Goal: Information Seeking & Learning: Learn about a topic

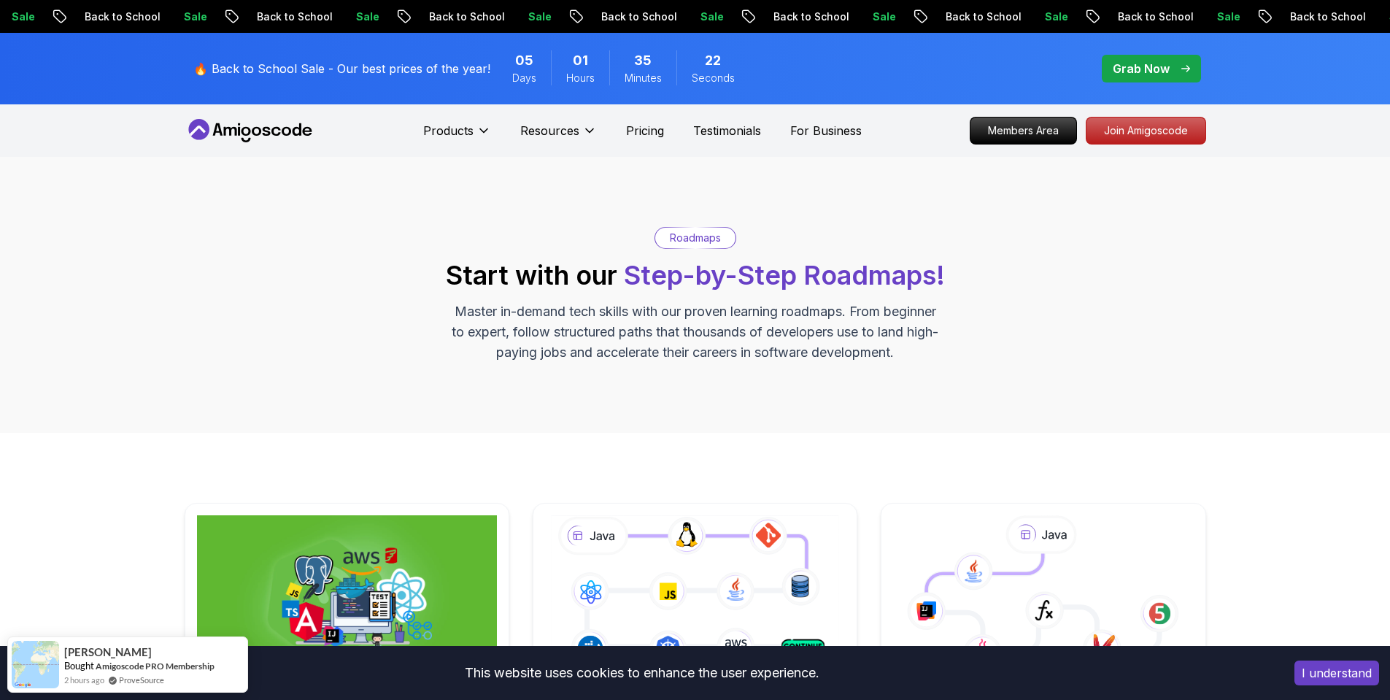
click at [1262, 260] on div "Roadmaps Start with our Step-by-Step Roadmaps! Master in-demand tech skills wit…" at bounding box center [695, 295] width 1390 height 276
click at [167, 390] on div "Roadmaps Start with our Step-by-Step Roadmaps! Master in-demand tech skills wit…" at bounding box center [695, 295] width 1390 height 276
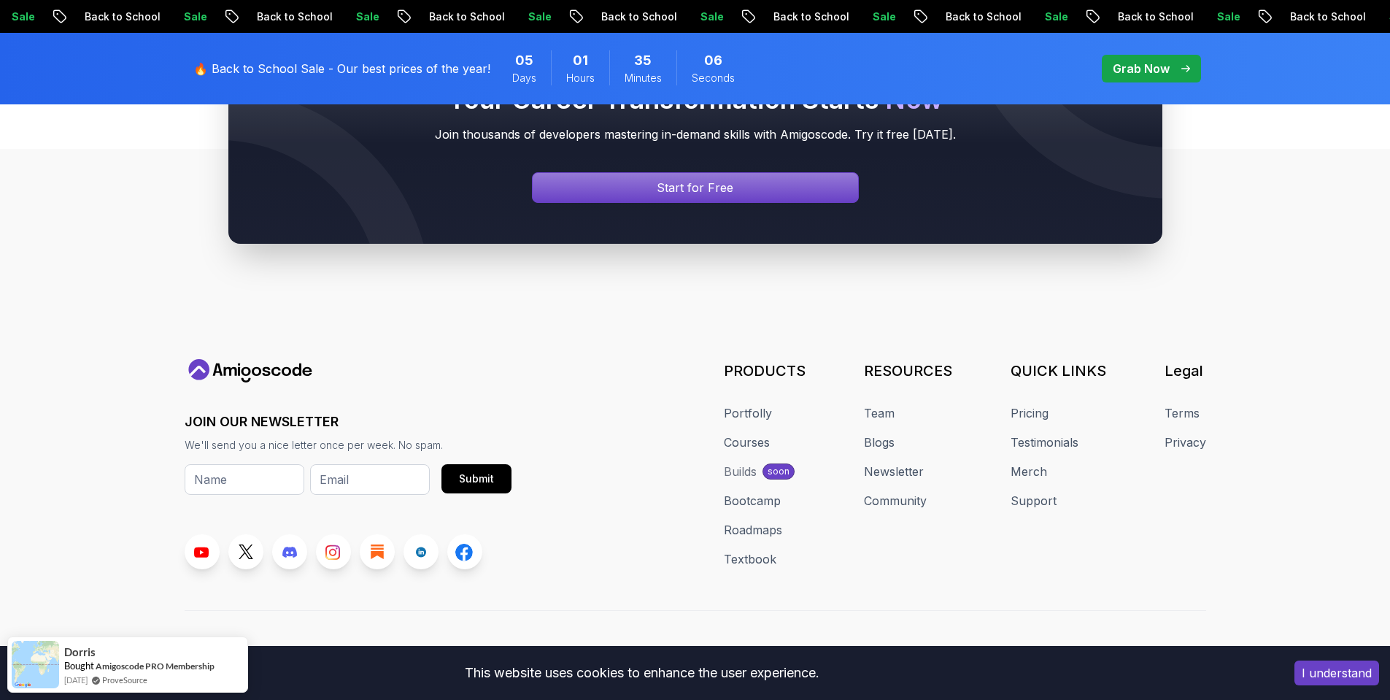
scroll to position [1572, 0]
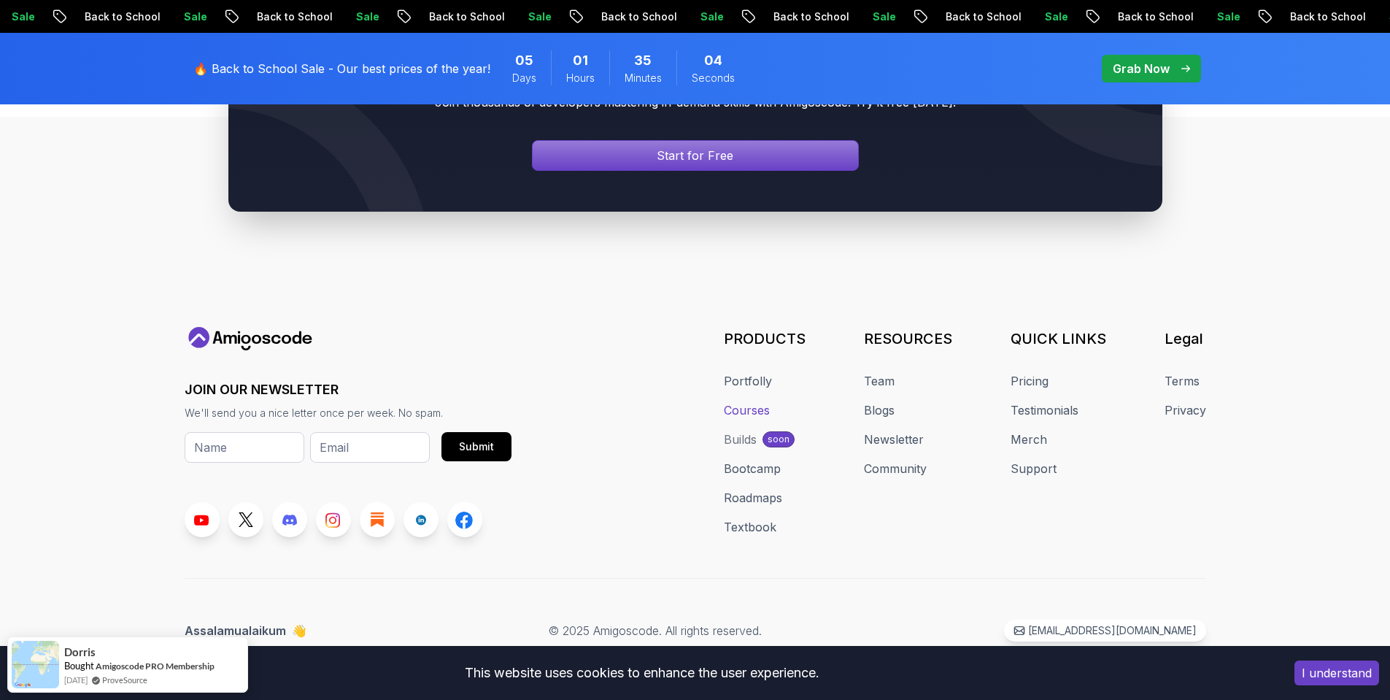
click at [737, 409] on link "Courses" at bounding box center [747, 410] width 46 height 18
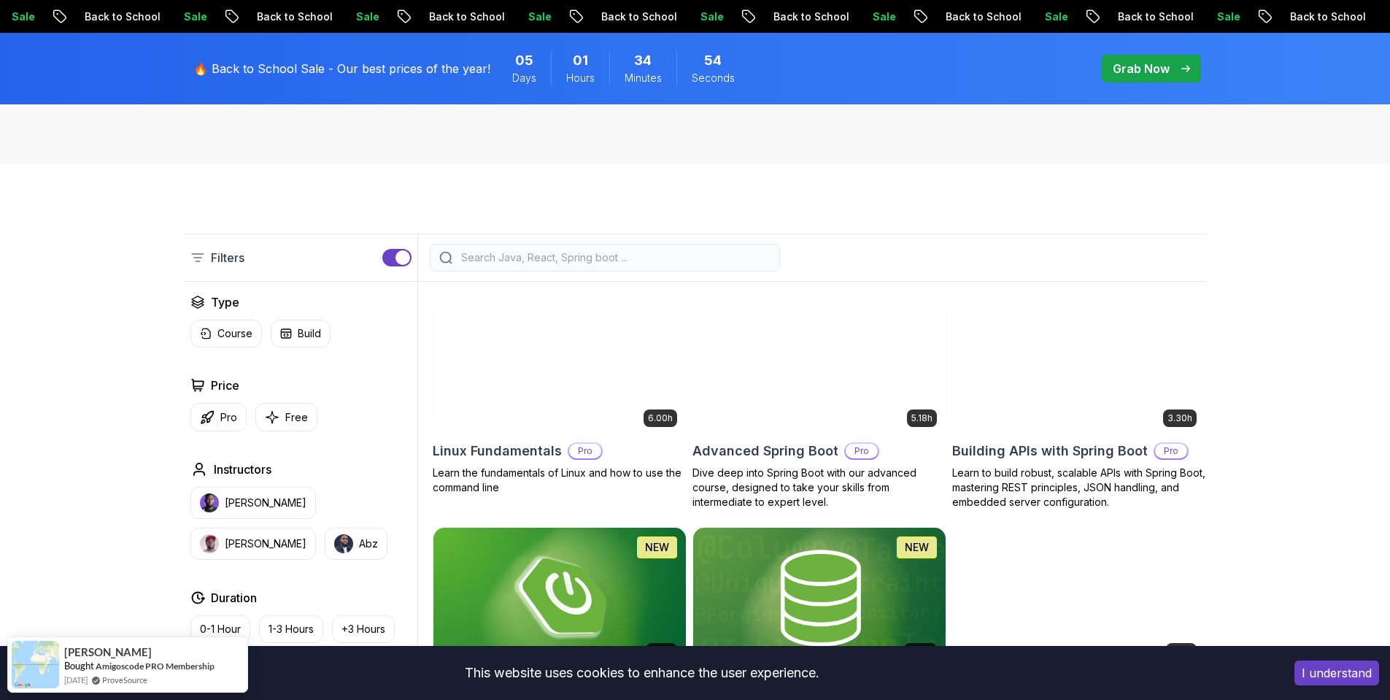
scroll to position [263, 0]
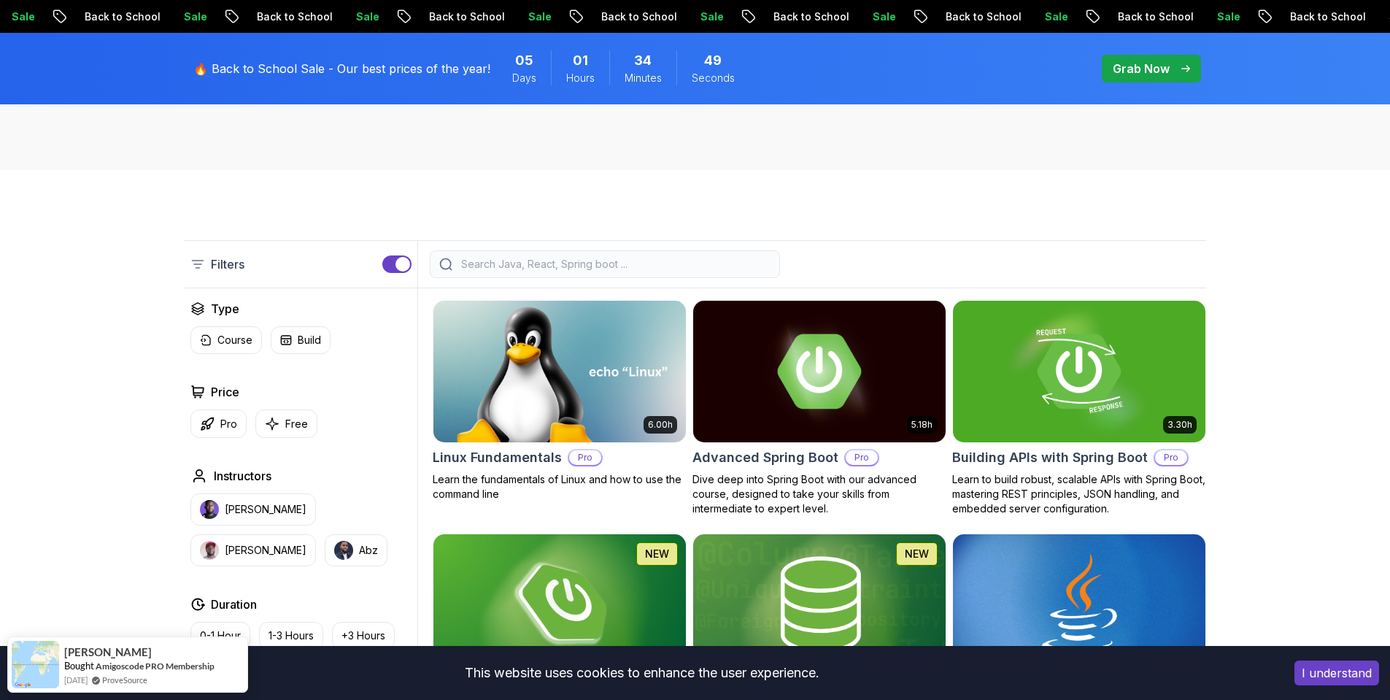
click at [1331, 666] on button "I understand" at bounding box center [1336, 672] width 85 height 25
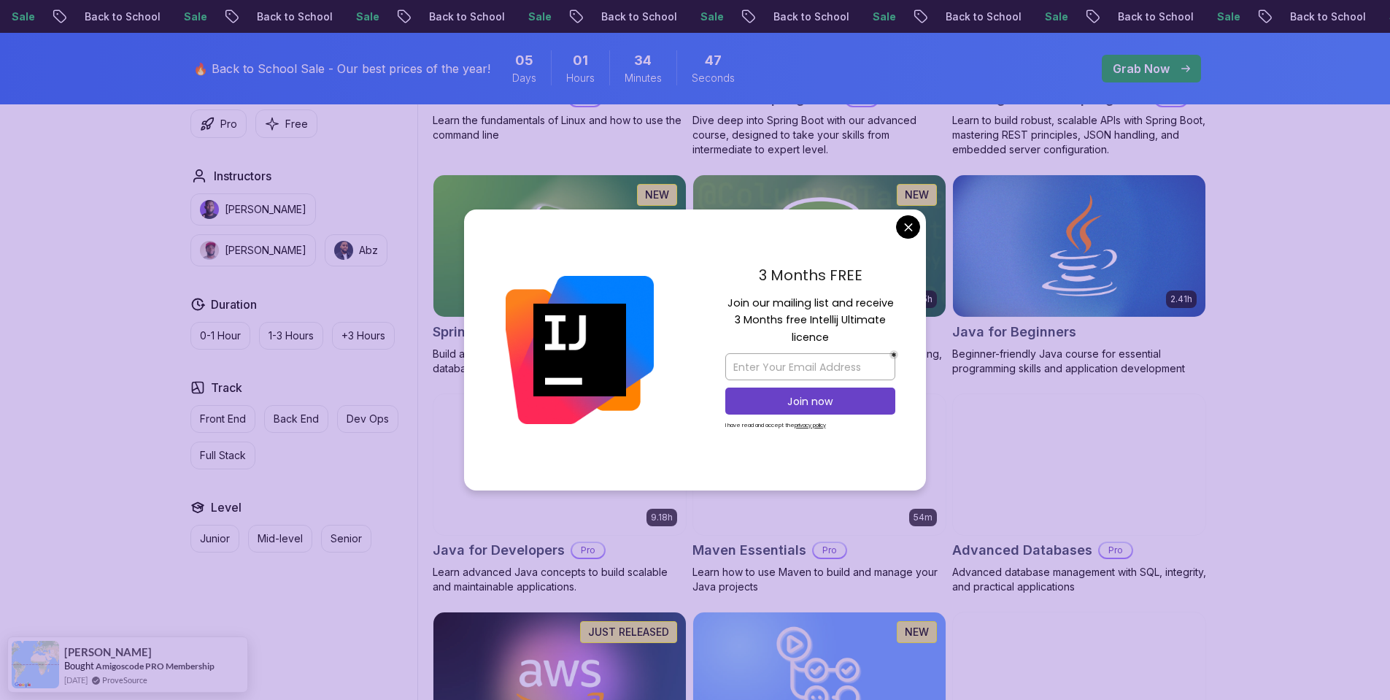
scroll to position [657, 0]
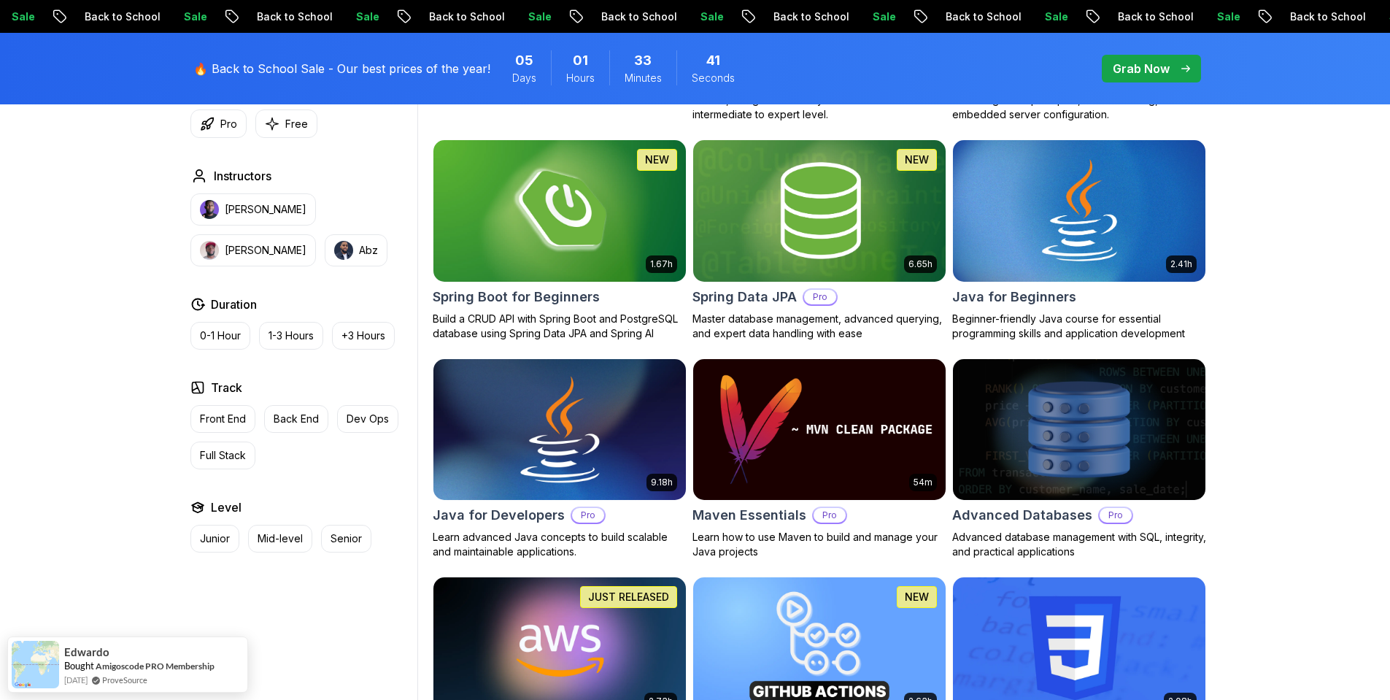
click at [535, 518] on h2 "Java for Developers" at bounding box center [499, 515] width 132 height 20
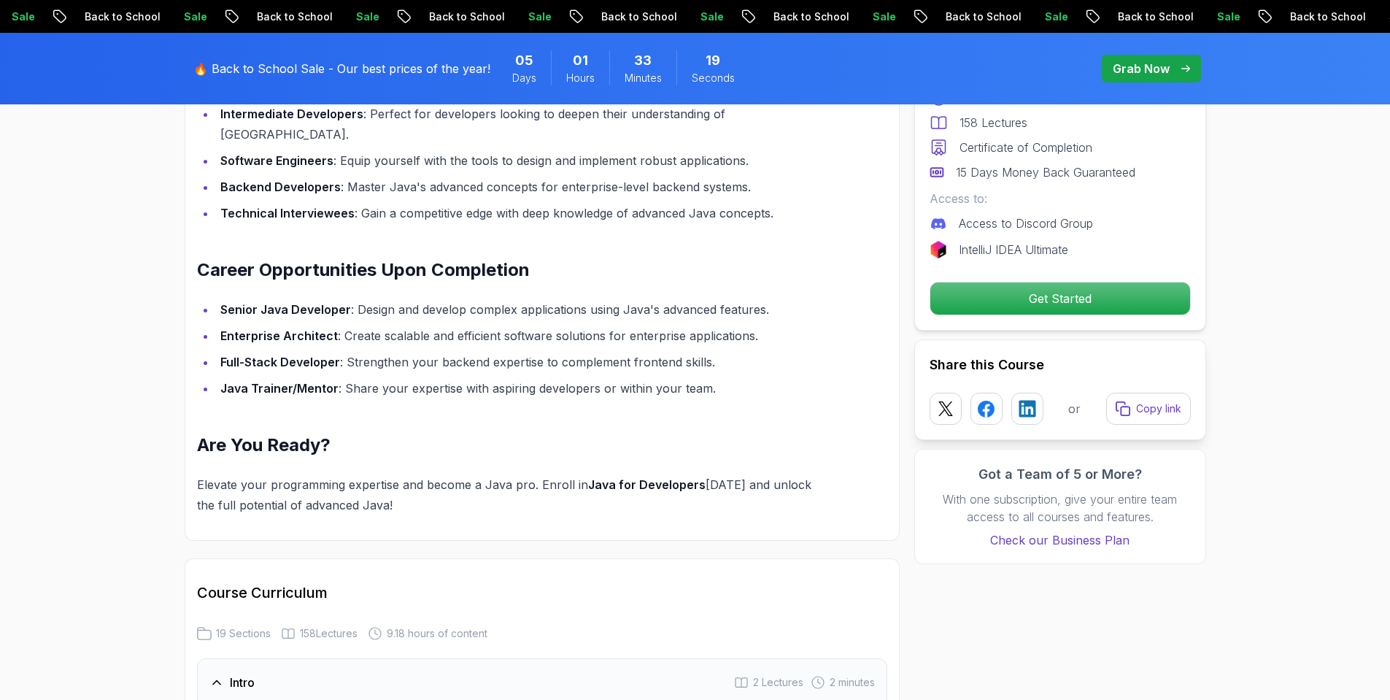
scroll to position [1576, 0]
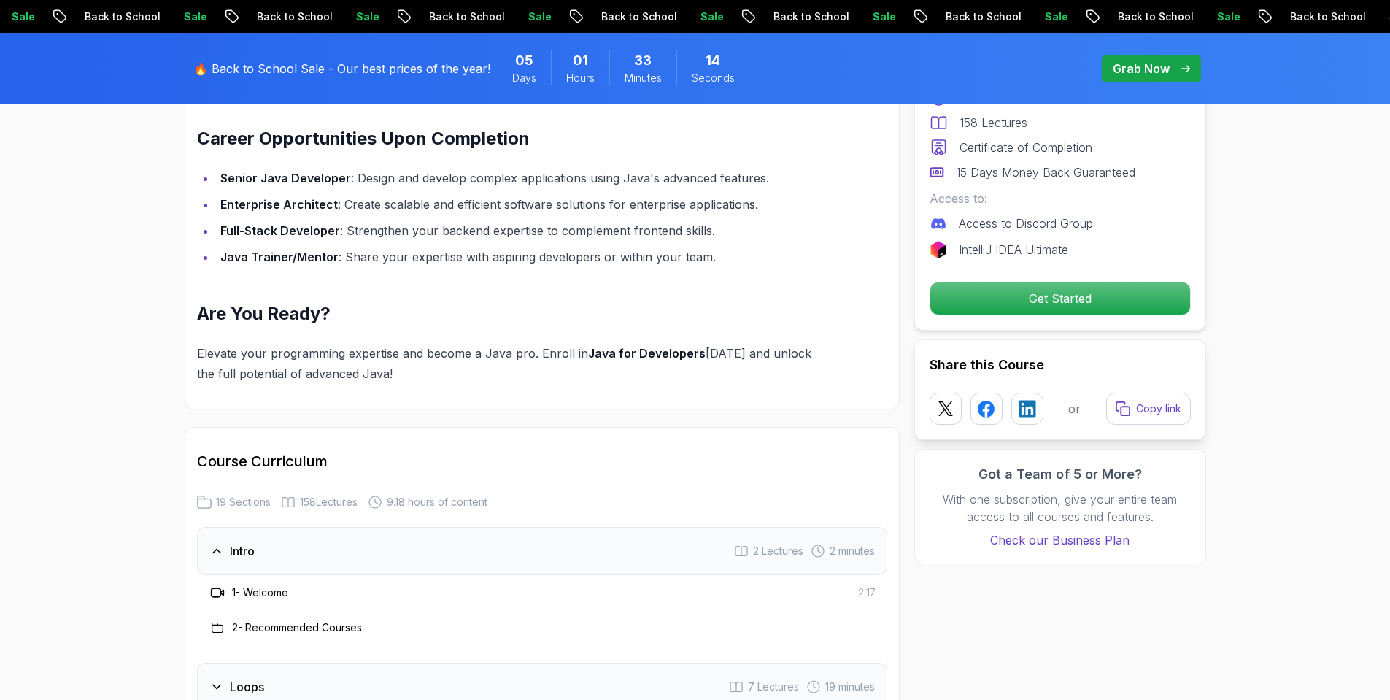
click at [213, 543] on icon at bounding box center [216, 550] width 15 height 15
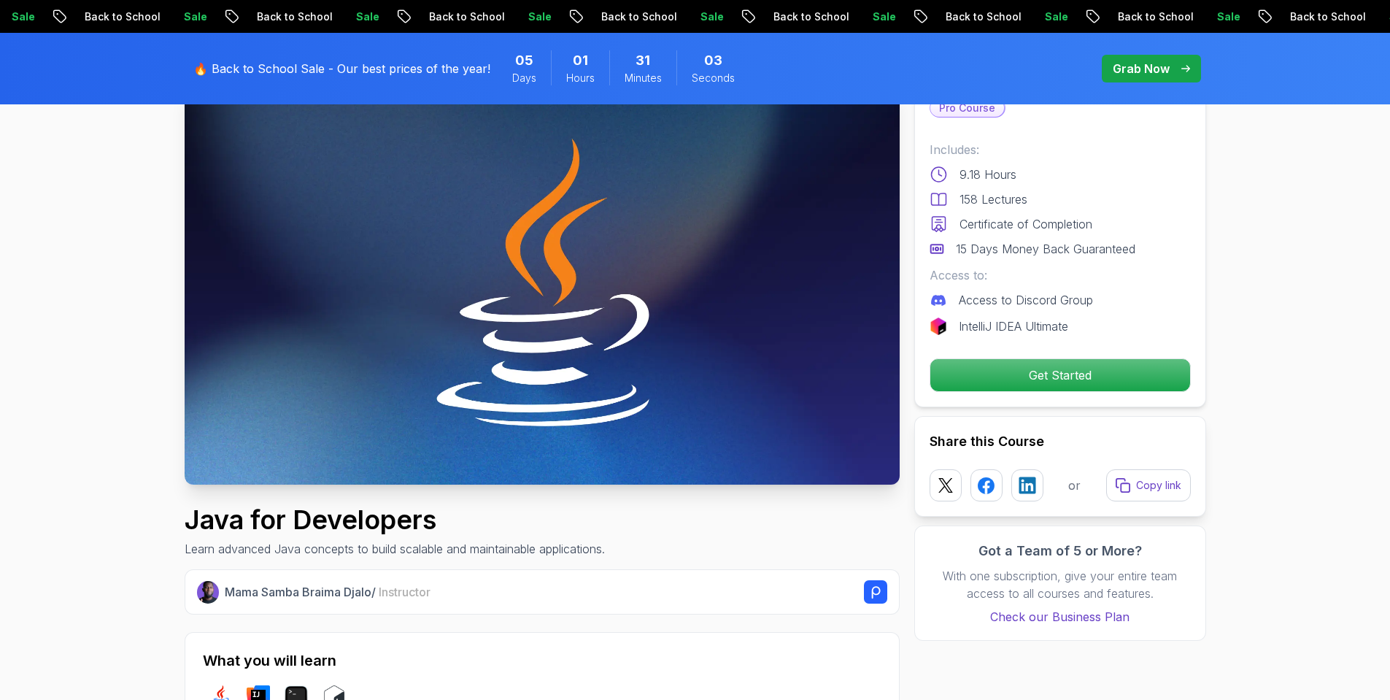
scroll to position [0, 0]
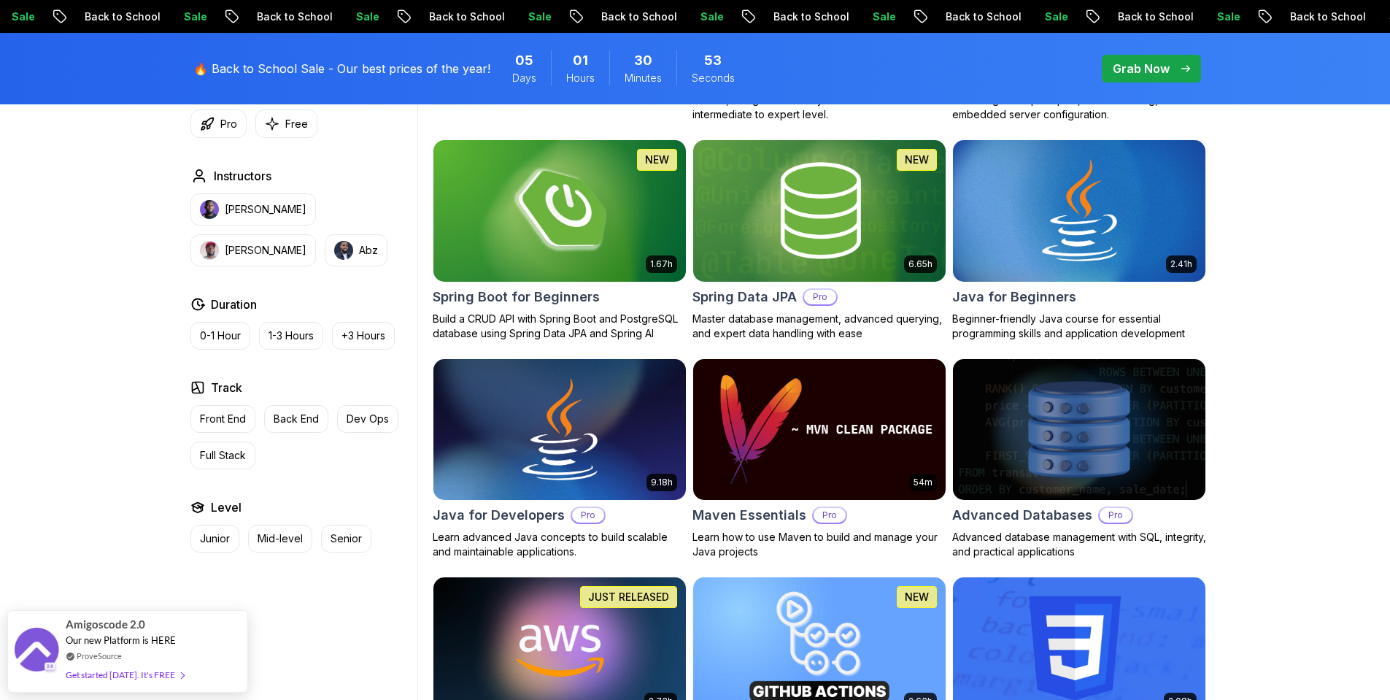
scroll to position [394, 0]
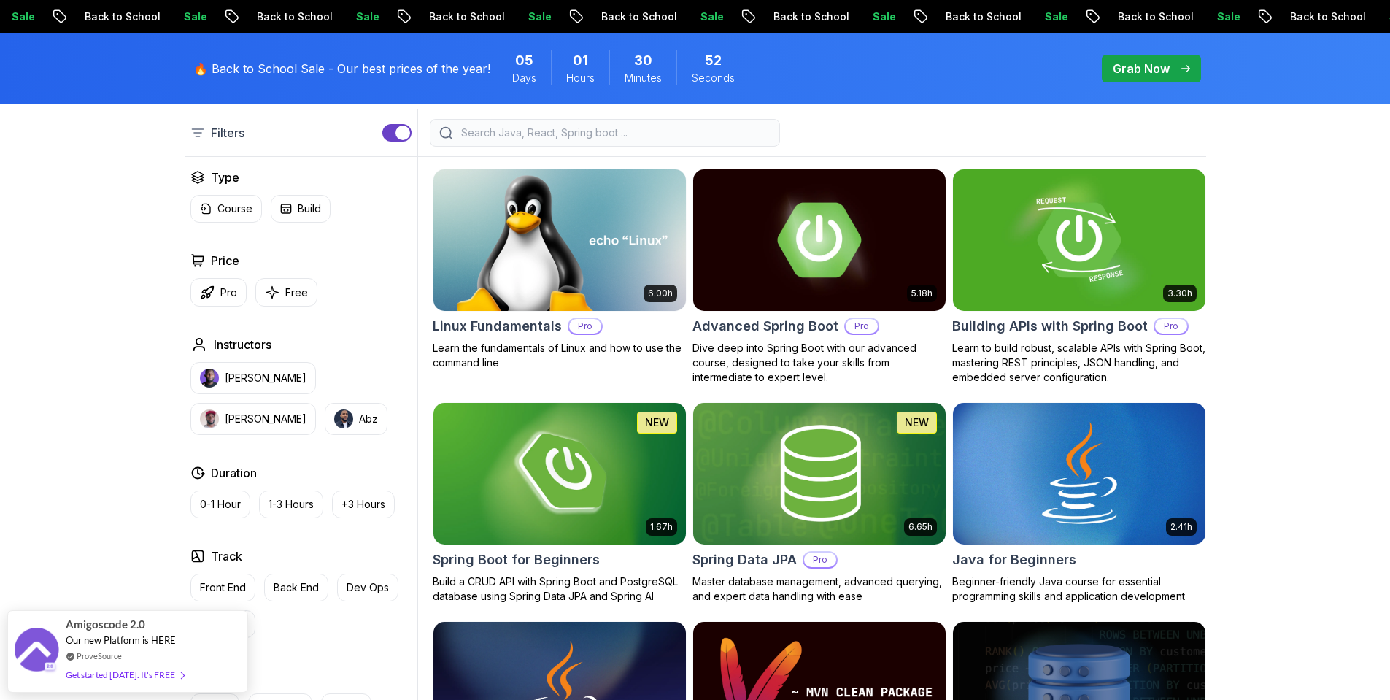
click at [541, 128] on input "search" at bounding box center [614, 132] width 312 height 15
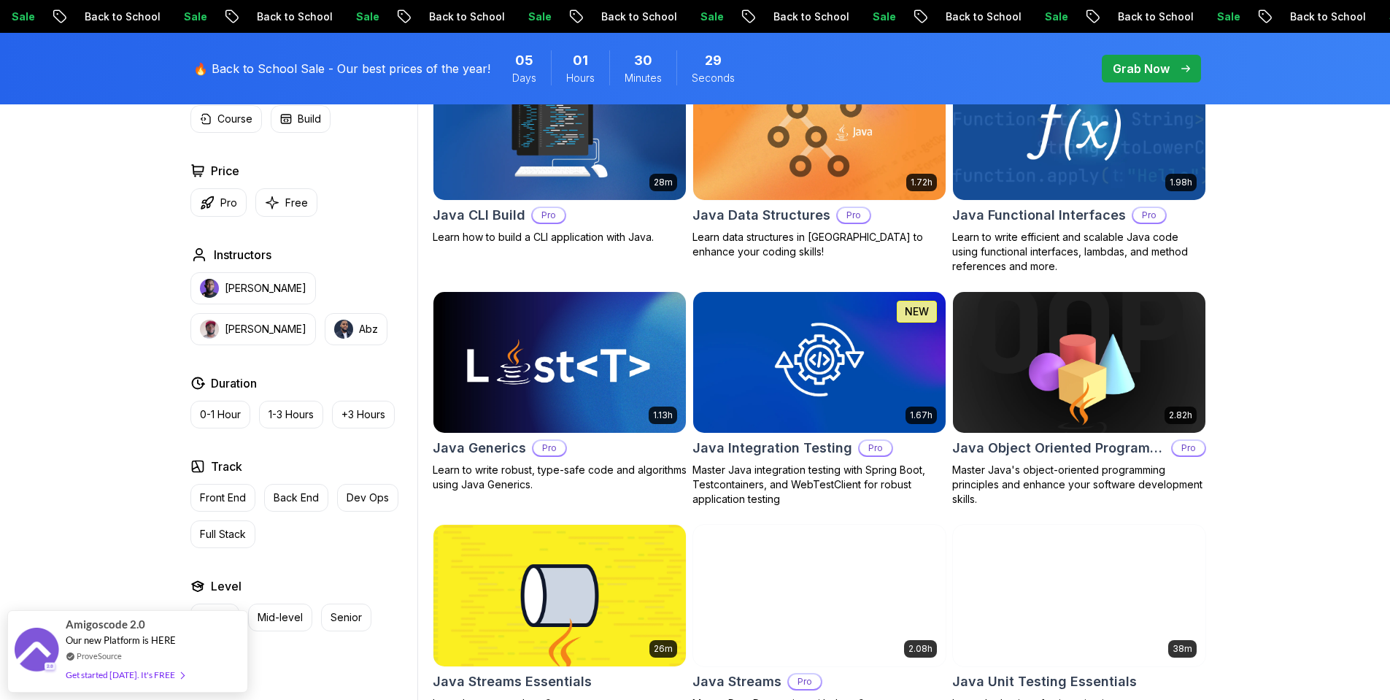
scroll to position [788, 0]
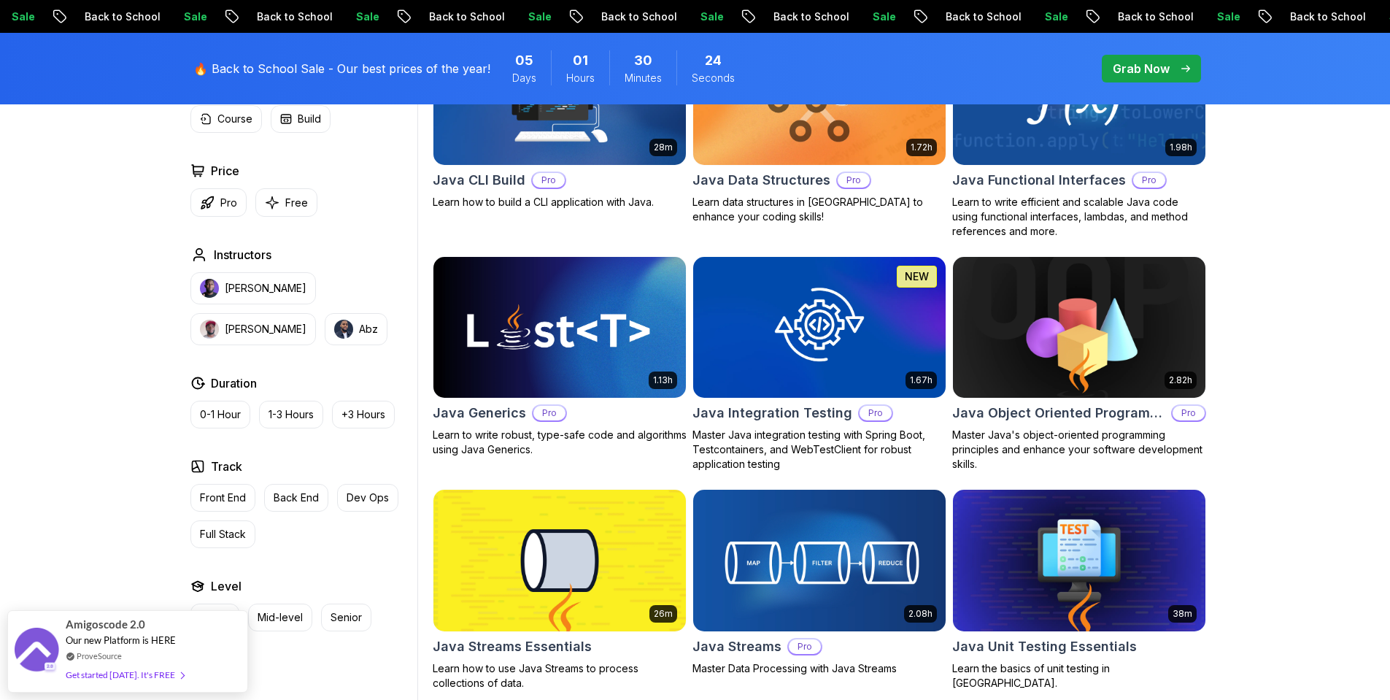
type input "java"
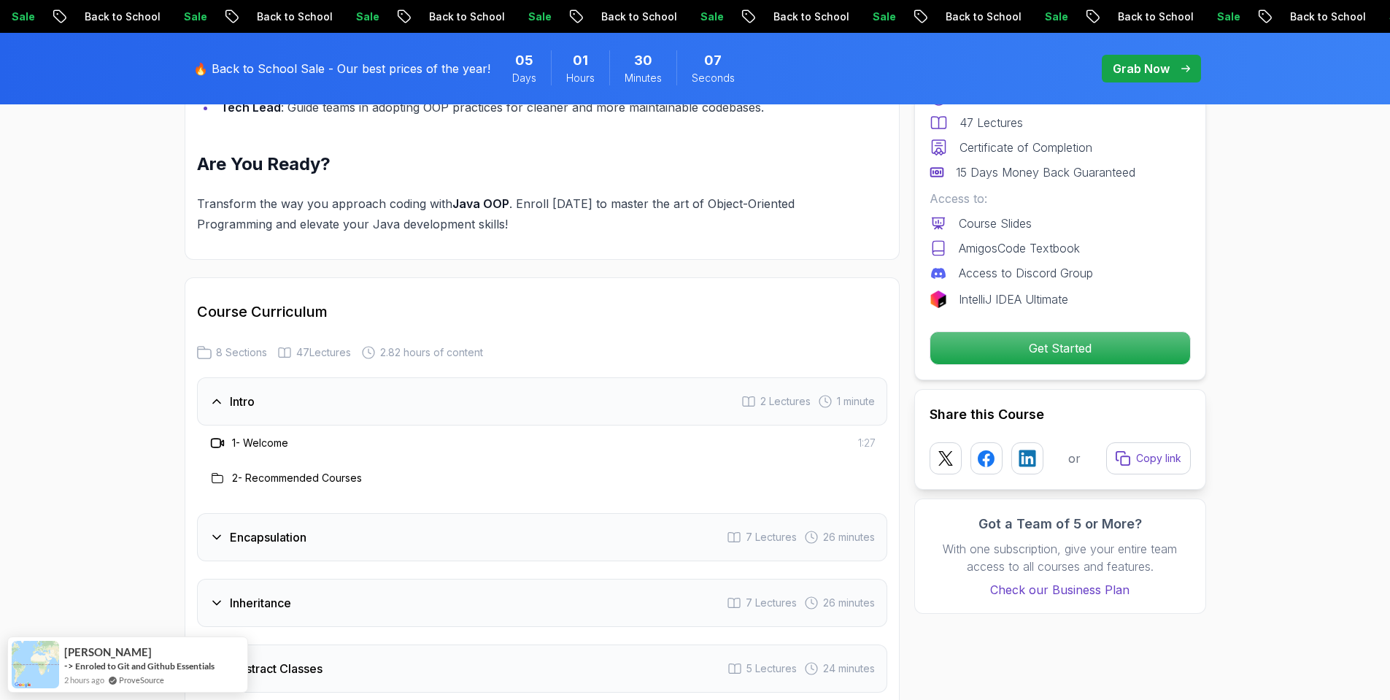
scroll to position [1838, 0]
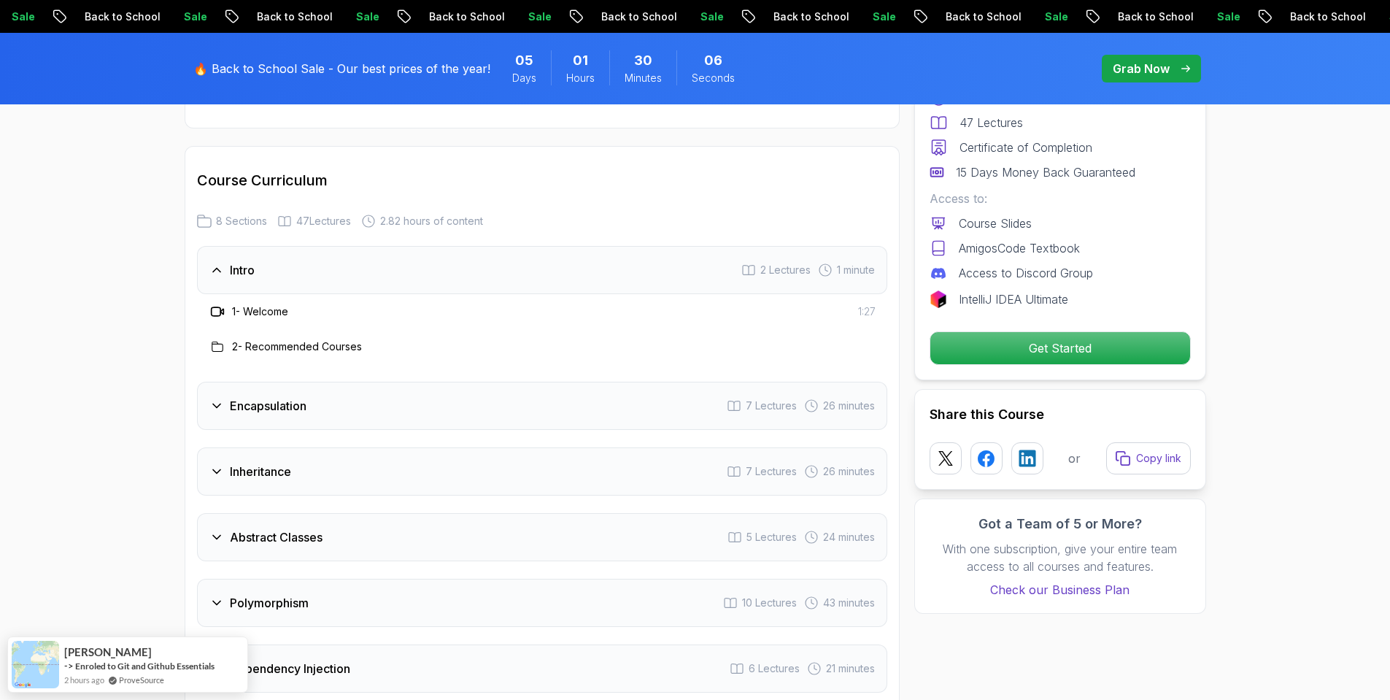
click at [231, 261] on h3 "Intro" at bounding box center [242, 270] width 25 height 18
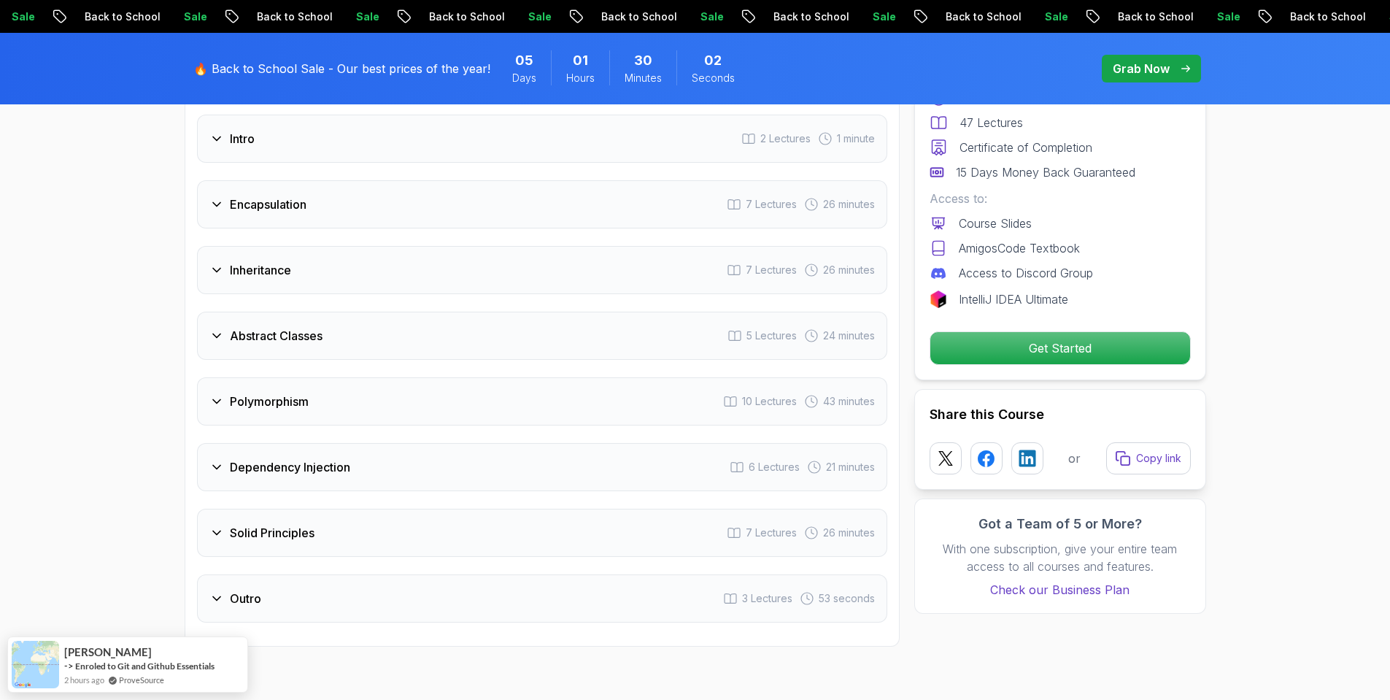
scroll to position [1707, 0]
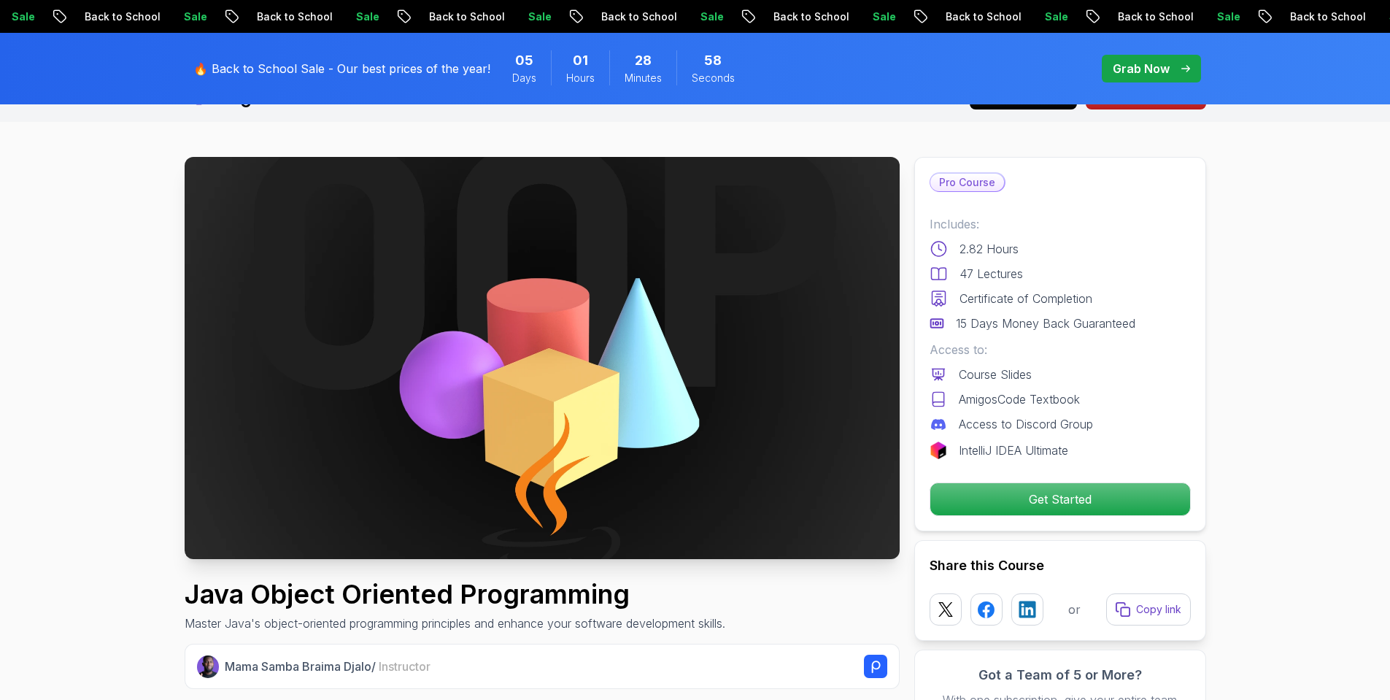
scroll to position [0, 0]
